Goal: Information Seeking & Learning: Learn about a topic

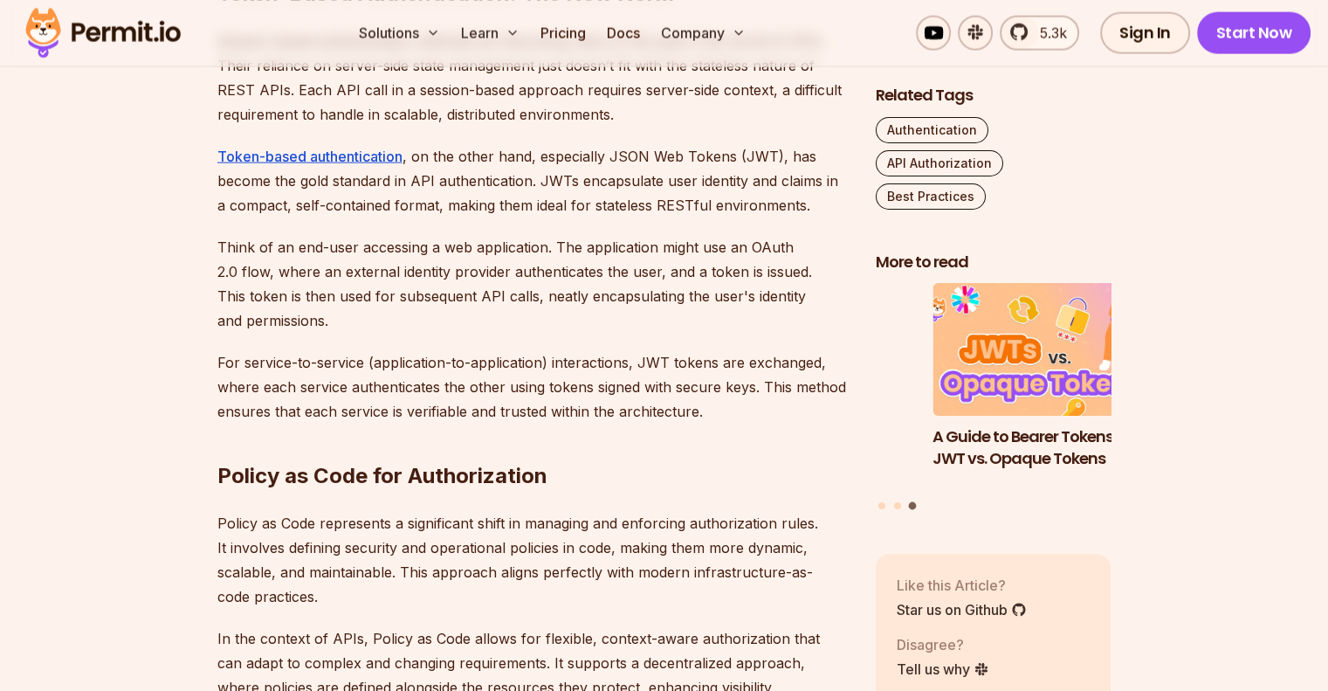
scroll to position [3904, 0]
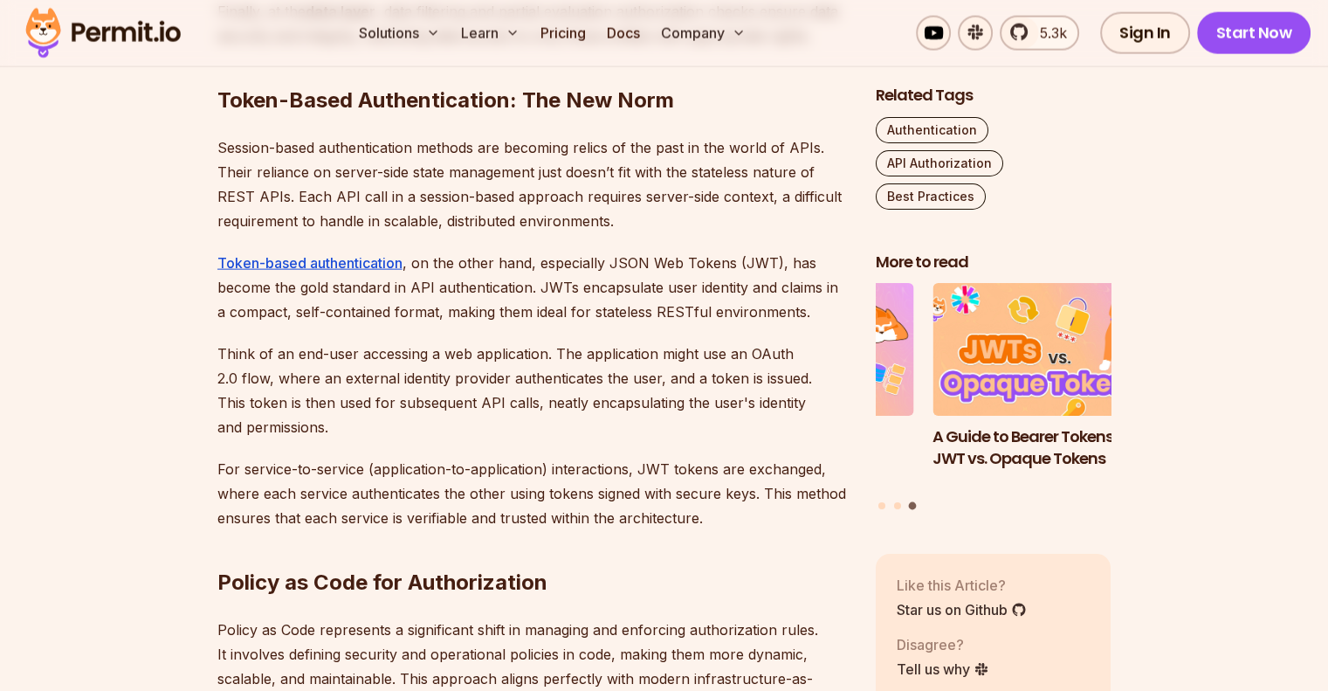
click at [352, 263] on link "Token-based authentication" at bounding box center [309, 262] width 185 height 17
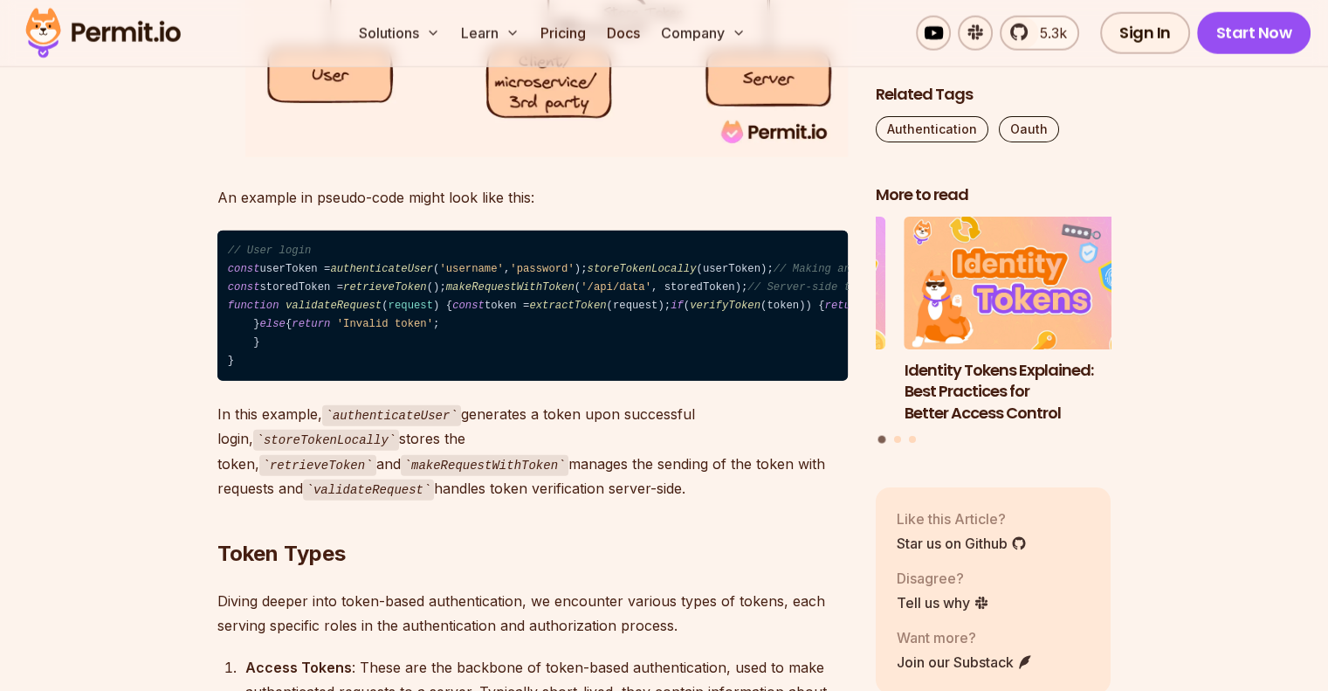
scroll to position [4502, 0]
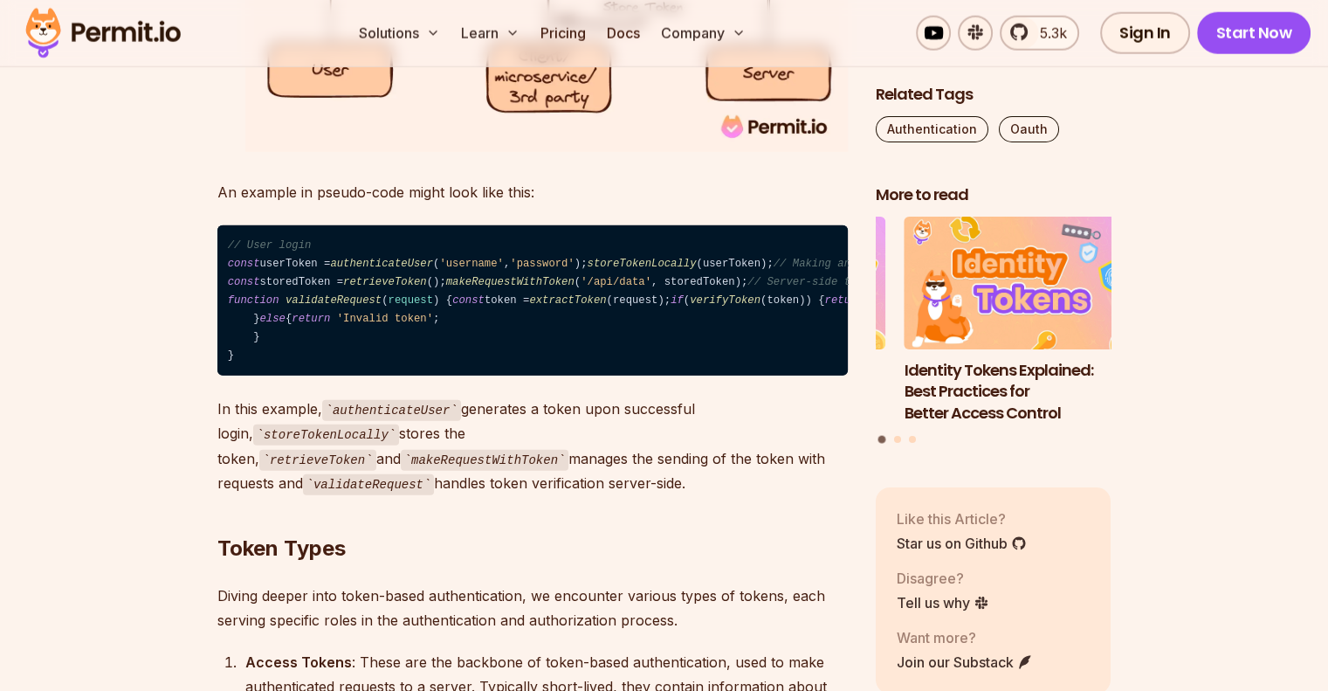
click at [587, 270] on span "storeTokenLocally" at bounding box center [641, 264] width 109 height 12
click at [485, 340] on code "// User login const userToken = authenticateUser ( 'username' , 'password' ); s…" at bounding box center [532, 300] width 630 height 150
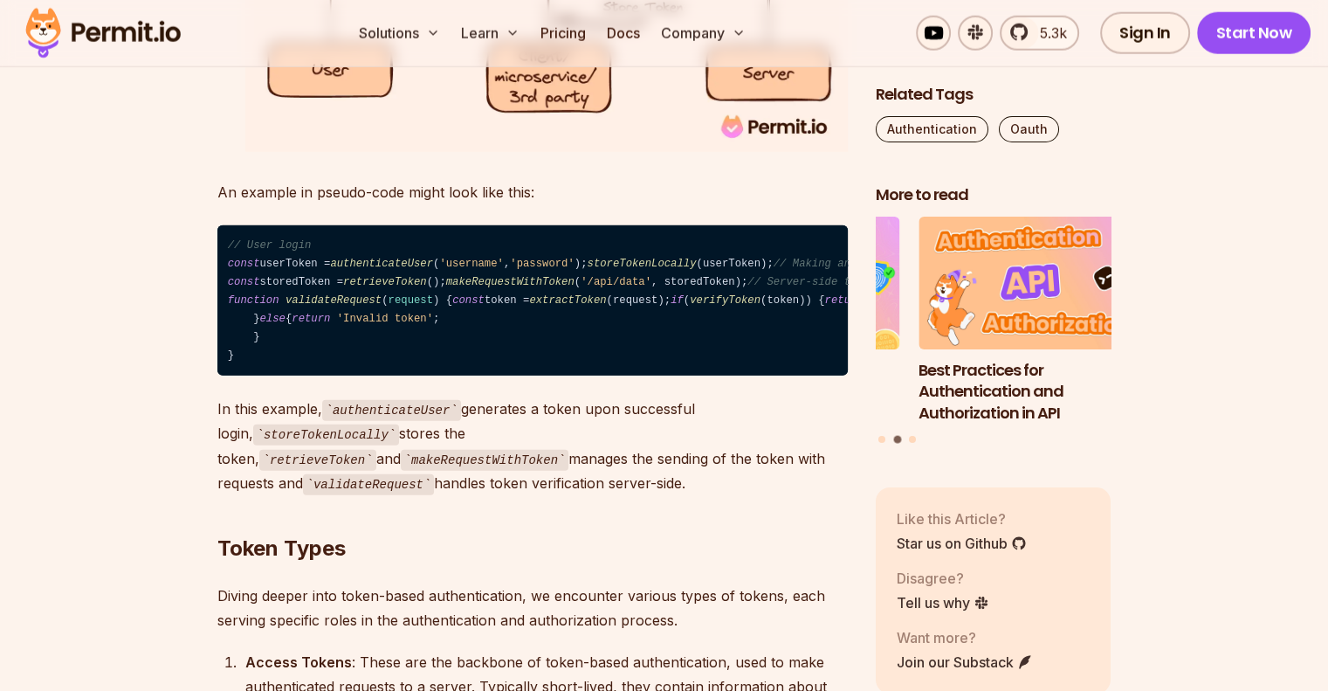
click at [263, 306] on span "function" at bounding box center [254, 300] width 52 height 12
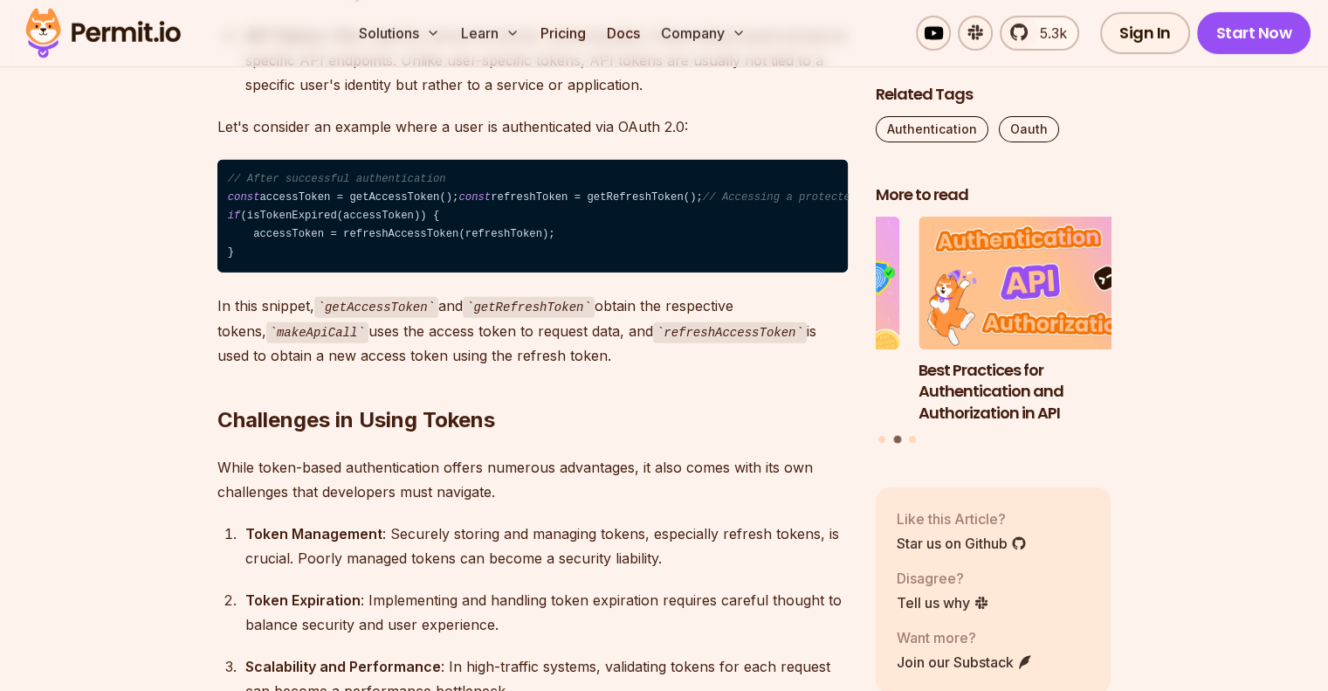
scroll to position [5425, 0]
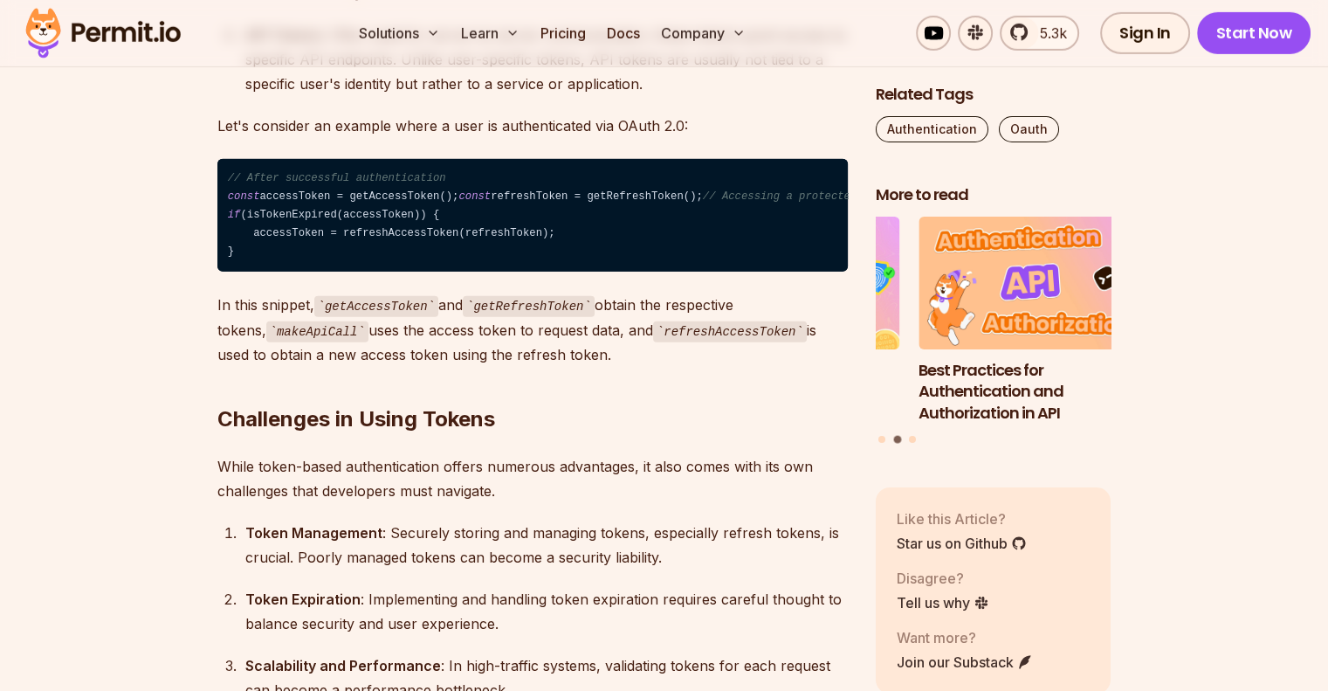
click at [295, 272] on code "// After successful authentication const accessToken = getAccessToken(); const …" at bounding box center [532, 215] width 630 height 113
click at [290, 272] on code "// After successful authentication const accessToken = getAccessToken(); const …" at bounding box center [532, 215] width 630 height 113
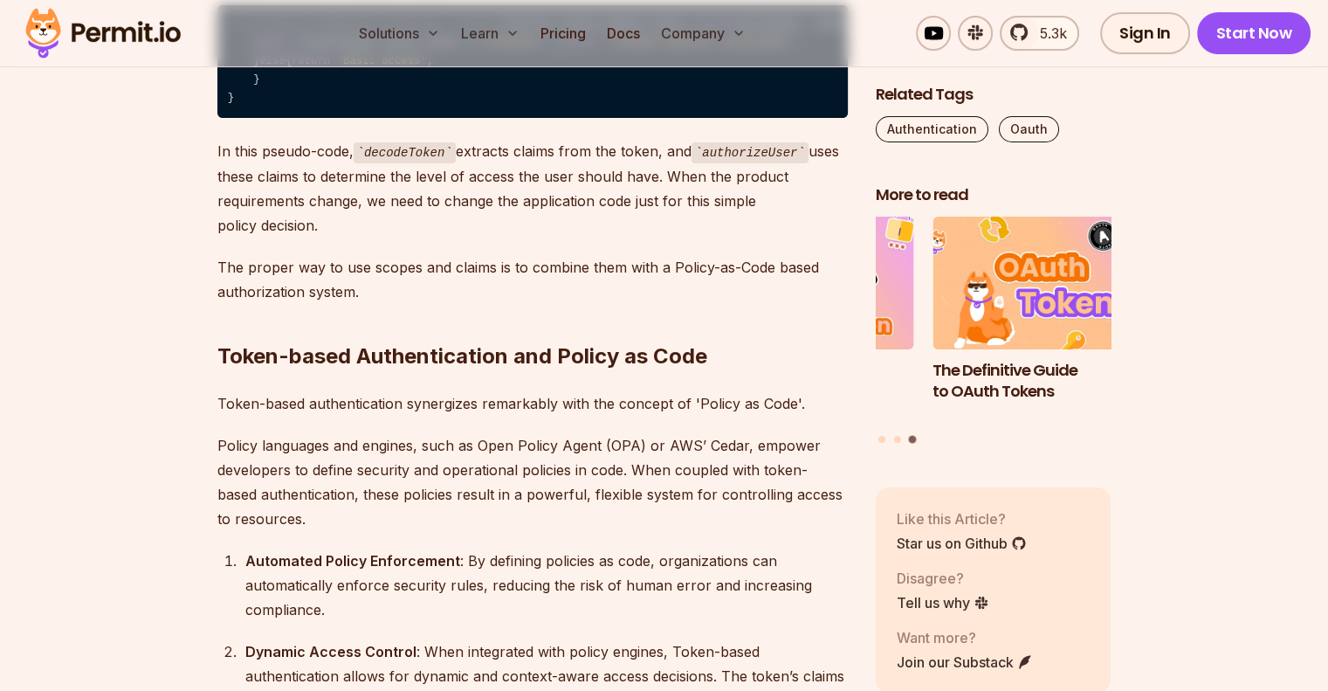
scroll to position [6864, 0]
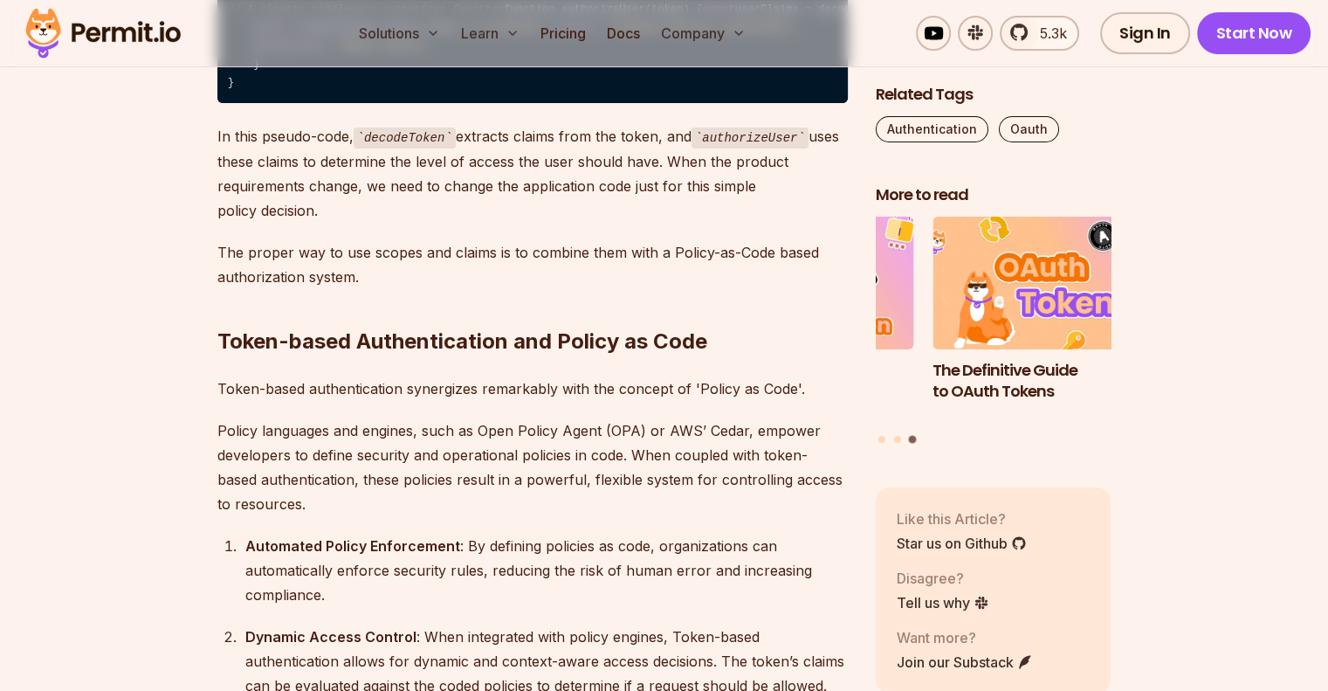
click at [306, 104] on code "// A classic middleware authorizer function function authorizeUser(token) { con…" at bounding box center [532, 46] width 630 height 113
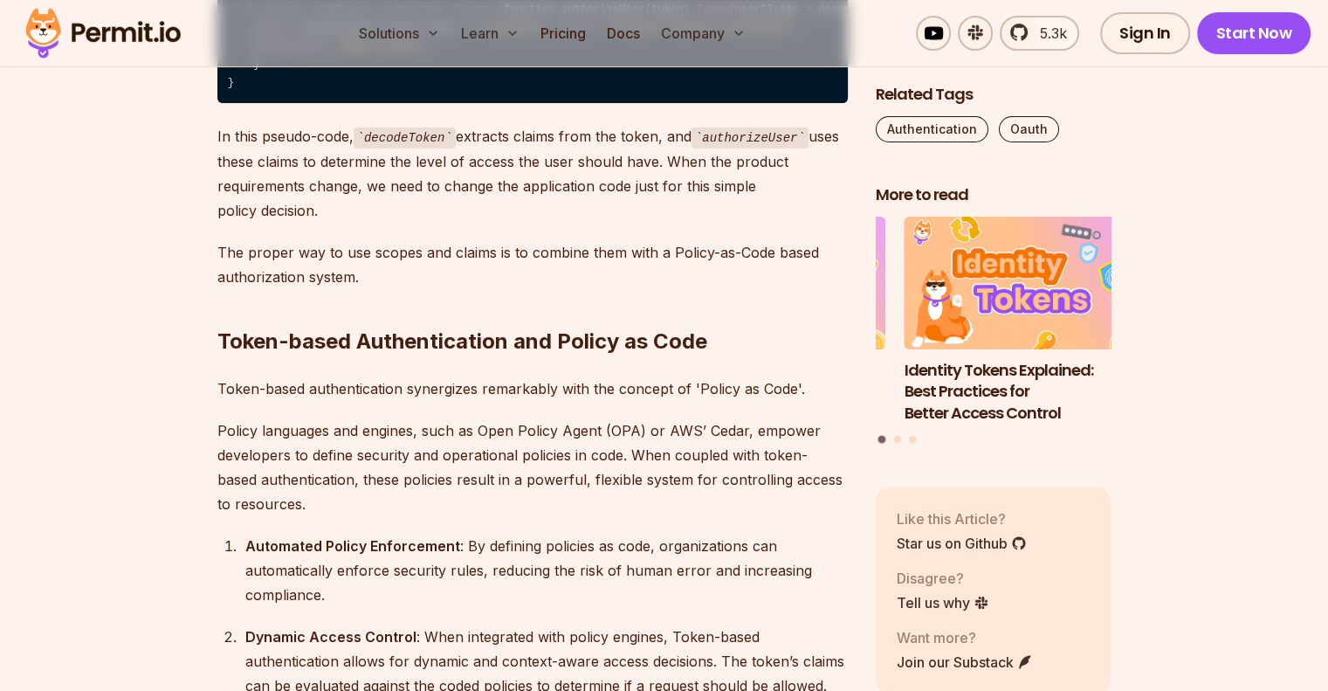
drag, startPoint x: 272, startPoint y: 375, endPoint x: 457, endPoint y: 362, distance: 185.5
click at [457, 104] on code "// A classic middleware authorizer function function authorizeUser(token) { con…" at bounding box center [532, 46] width 630 height 113
click at [469, 104] on code "// A classic middleware authorizer function function authorizeUser(token) { con…" at bounding box center [532, 46] width 630 height 113
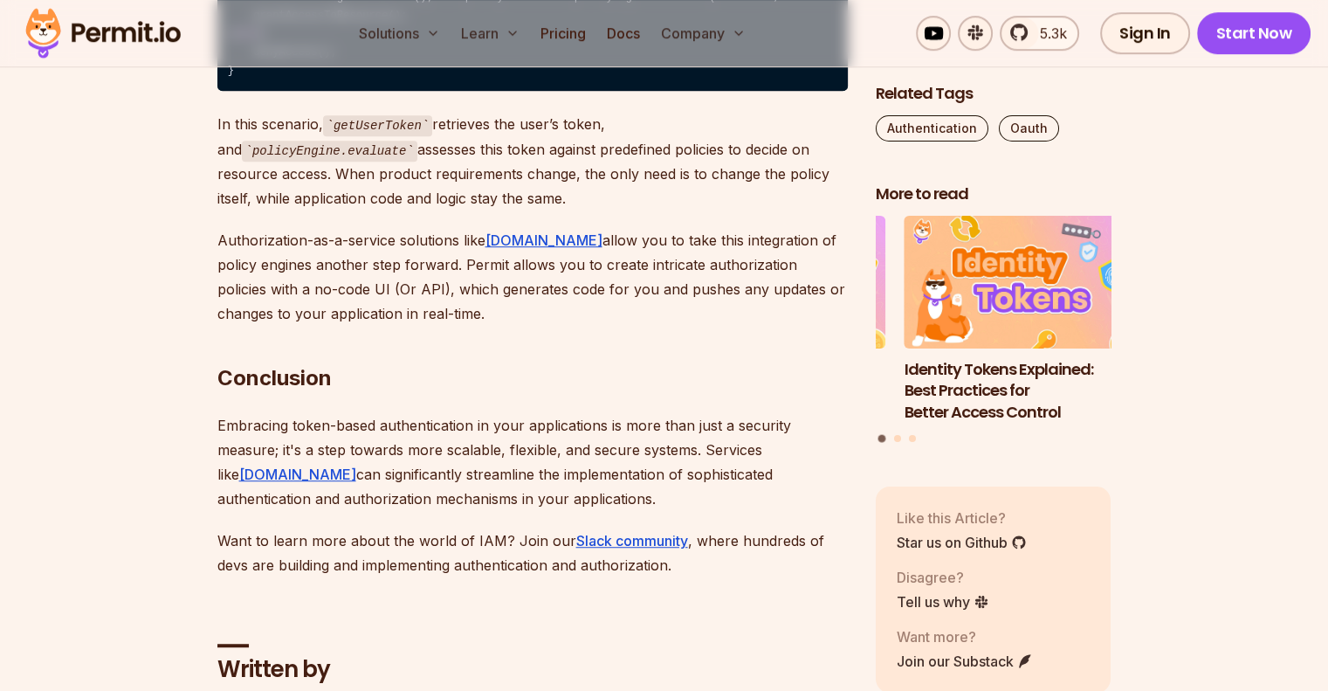
scroll to position [7652, 0]
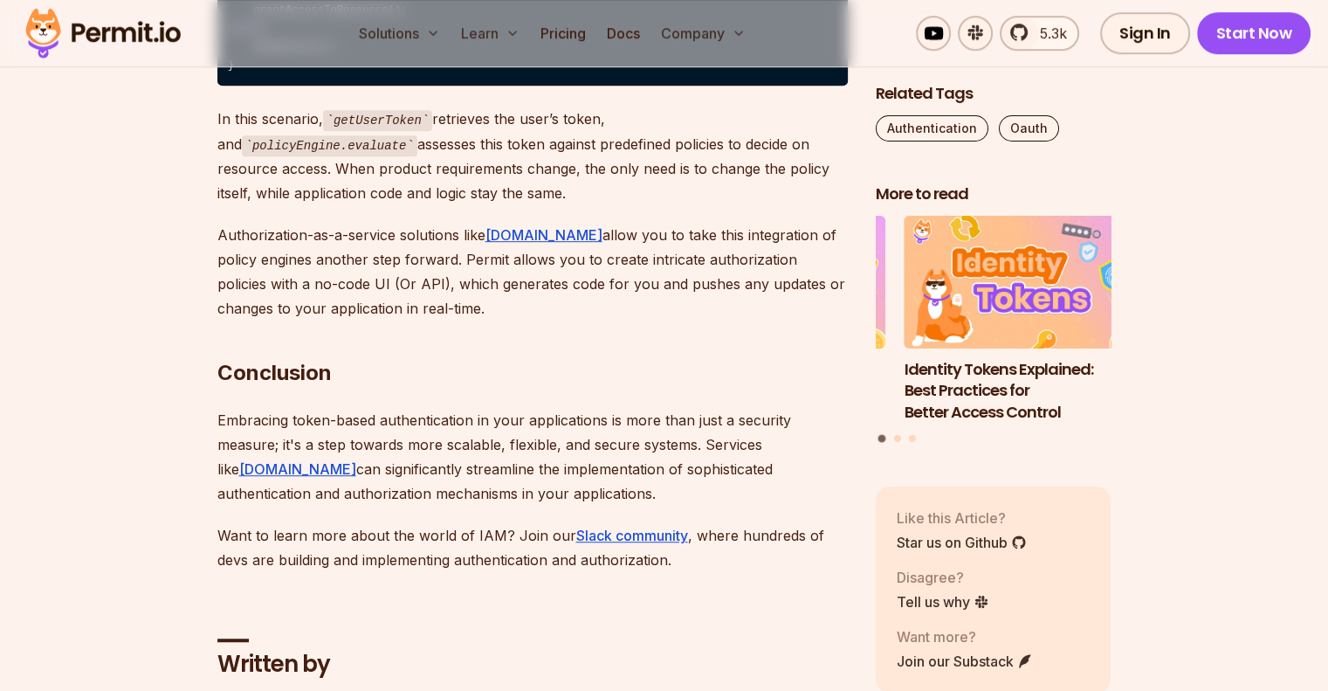
click at [423, 86] on code "const userToken = getUserToken();⁠ const policyDecision = policyEngine.evaluate…" at bounding box center [532, 29] width 630 height 113
click at [452, 86] on code "const userToken = getUserToken();⁠ const policyDecision = policyEngine.evaluate…" at bounding box center [532, 29] width 630 height 113
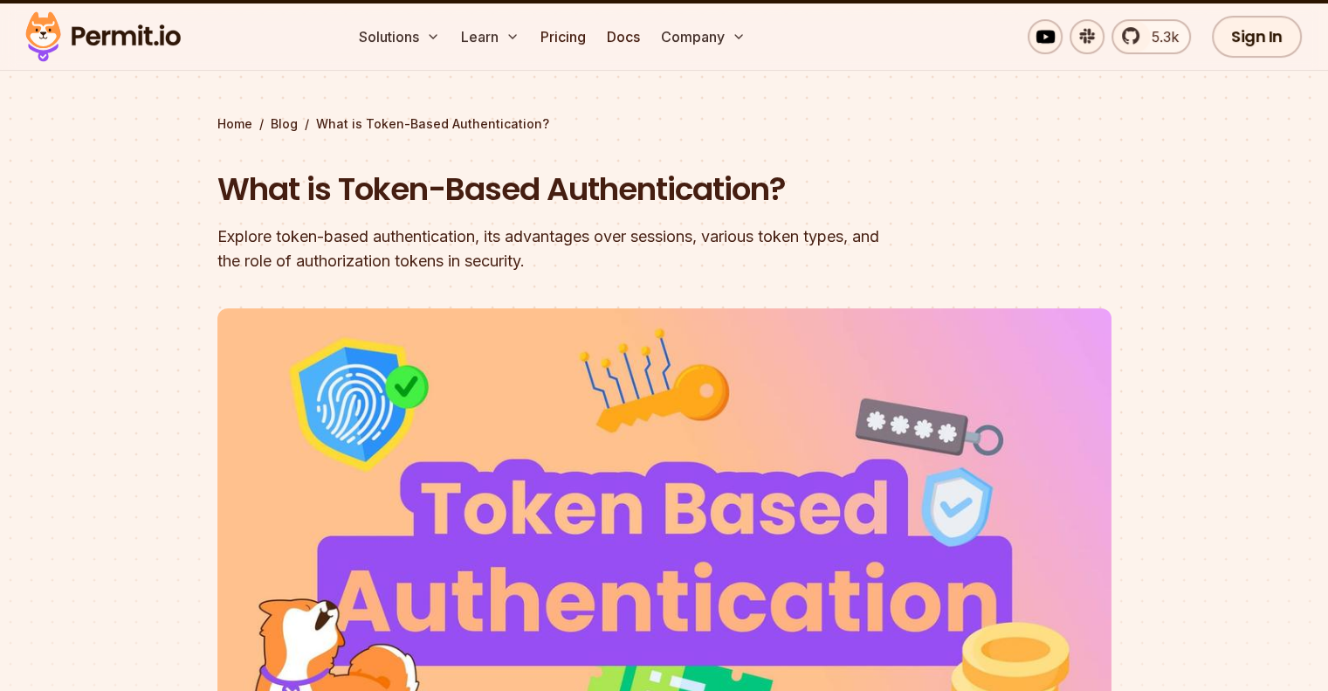
scroll to position [258, 0]
